Goal: Feedback & Contribution: Leave review/rating

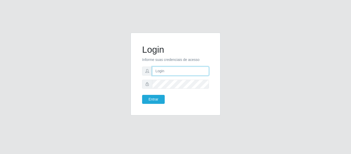
type input "[EMAIL_ADDRESS][DOMAIN_NAME]"
click at [150, 104] on div "Login Informe suas credenciais de acesso [EMAIL_ADDRESS][DOMAIN_NAME] Entrar" at bounding box center [175, 74] width 77 height 70
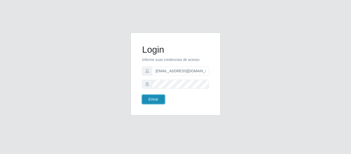
click at [150, 102] on button "Entrar" at bounding box center [153, 99] width 23 height 9
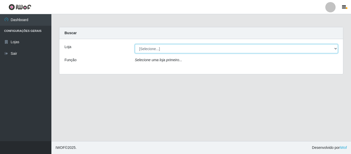
click at [161, 46] on select "[Selecione...] Hiper Queiroz - [GEOGRAPHIC_DATA]" at bounding box center [236, 48] width 203 height 9
select select "497"
click at [135, 44] on select "[Selecione...] Hiper Queiroz - [GEOGRAPHIC_DATA]" at bounding box center [236, 48] width 203 height 9
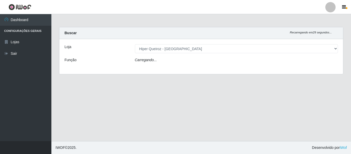
click at [154, 61] on icon "Carregando..." at bounding box center [146, 60] width 22 height 4
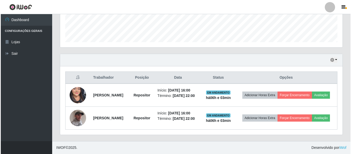
scroll to position [149, 0]
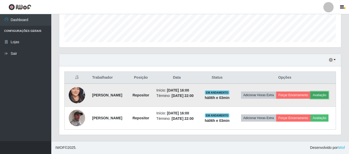
click at [311, 96] on button "Avaliação" at bounding box center [320, 94] width 18 height 7
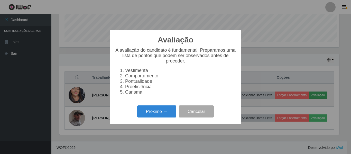
scroll to position [107, 280]
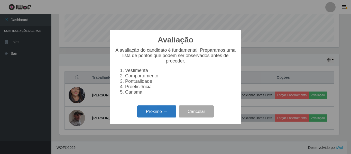
click at [164, 116] on button "Próximo →" at bounding box center [156, 111] width 39 height 12
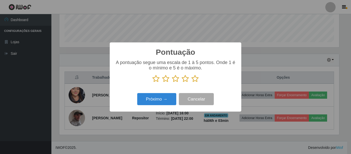
click at [194, 80] on icon at bounding box center [194, 79] width 7 height 8
click at [191, 82] on input "radio" at bounding box center [191, 82] width 0 height 0
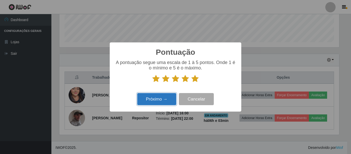
click at [158, 98] on button "Próximo →" at bounding box center [156, 99] width 39 height 12
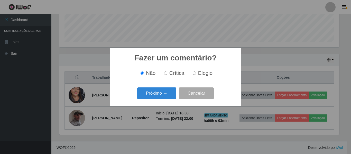
click at [207, 73] on span "Elogio" at bounding box center [205, 73] width 14 height 6
click at [196, 73] on input "Elogio" at bounding box center [194, 72] width 3 height 3
radio input "true"
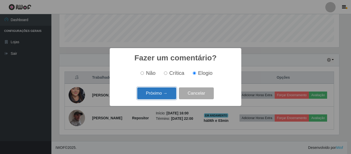
click at [149, 96] on button "Próximo →" at bounding box center [156, 93] width 39 height 12
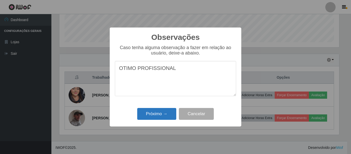
type textarea "OTIMO PROFISSIONAL"
click at [153, 110] on button "Próximo →" at bounding box center [156, 114] width 39 height 12
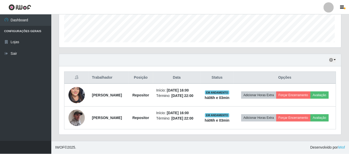
scroll to position [107, 282]
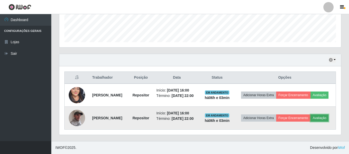
click at [311, 121] on button "Avaliação" at bounding box center [320, 117] width 18 height 7
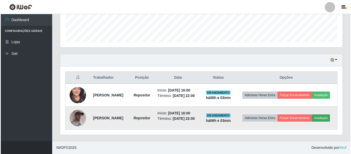
scroll to position [107, 280]
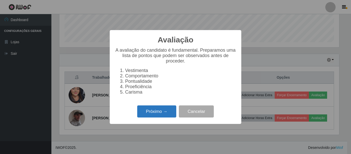
click at [154, 109] on button "Próximo →" at bounding box center [156, 111] width 39 height 12
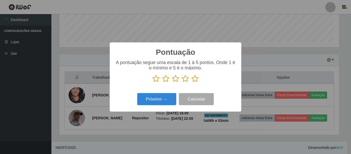
click at [197, 81] on icon at bounding box center [194, 79] width 7 height 8
click at [191, 82] on input "radio" at bounding box center [191, 82] width 0 height 0
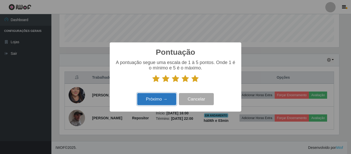
click at [167, 95] on button "Próximo →" at bounding box center [156, 99] width 39 height 12
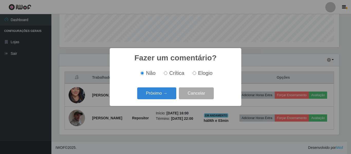
click at [195, 72] on input "Elogio" at bounding box center [194, 72] width 3 height 3
radio input "true"
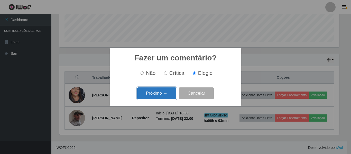
click at [142, 96] on button "Próximo →" at bounding box center [156, 93] width 39 height 12
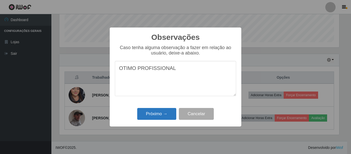
type textarea "OTIMO PROFISSIONAL"
click at [149, 109] on button "Próximo →" at bounding box center [156, 114] width 39 height 12
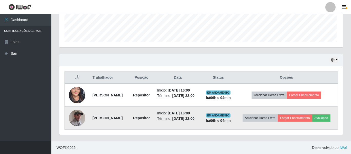
scroll to position [107, 282]
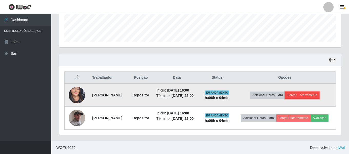
click at [300, 91] on button "Forçar Encerramento" at bounding box center [302, 94] width 34 height 7
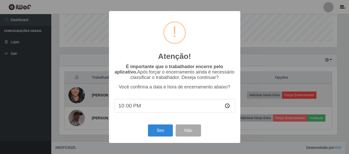
scroll to position [107, 280]
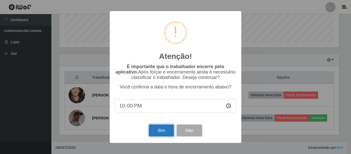
click at [156, 129] on button "Sim" at bounding box center [161, 130] width 25 height 12
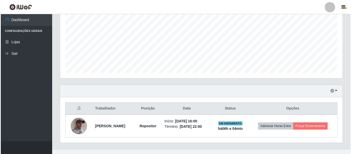
scroll to position [119, 0]
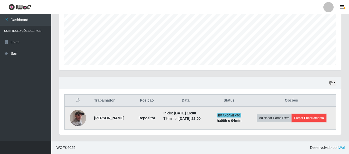
click at [306, 117] on button "Forçar Encerramento" at bounding box center [309, 117] width 34 height 7
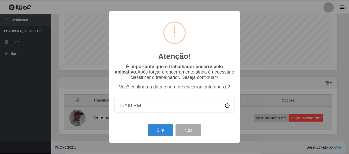
scroll to position [0, 0]
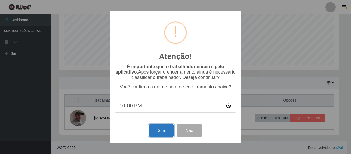
click at [159, 133] on button "Sim" at bounding box center [161, 130] width 25 height 12
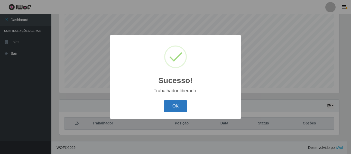
click at [174, 111] on button "OK" at bounding box center [176, 106] width 24 height 12
